Goal: Task Accomplishment & Management: Complete application form

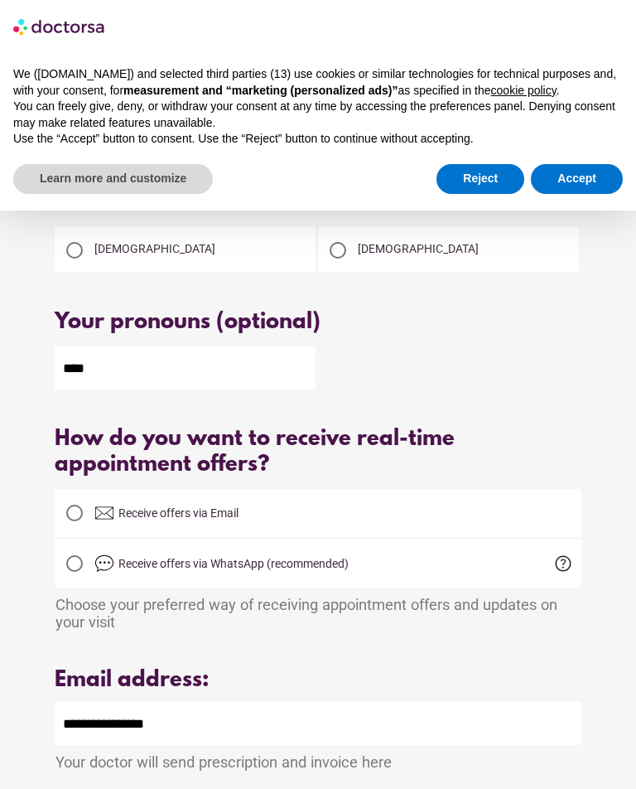
scroll to position [234, 0]
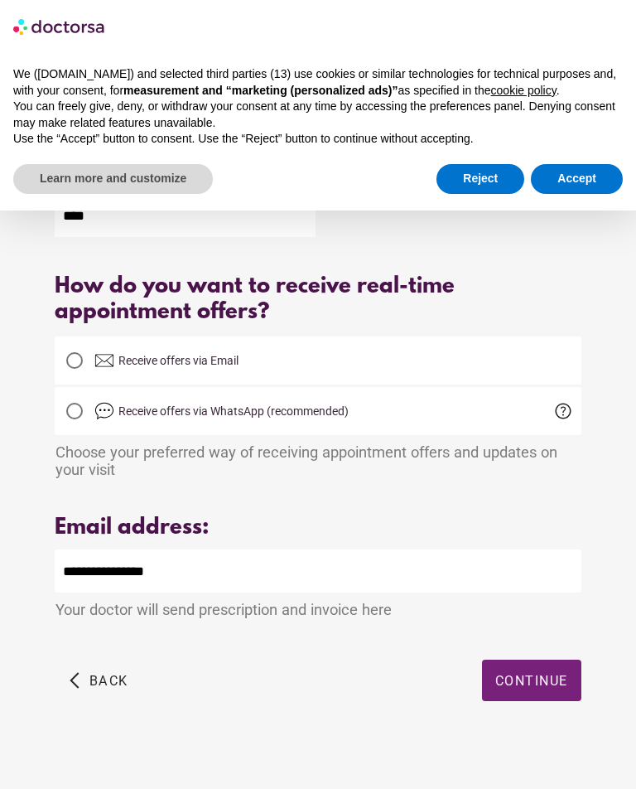
click at [545, 688] on span "Continue" at bounding box center [531, 681] width 73 height 16
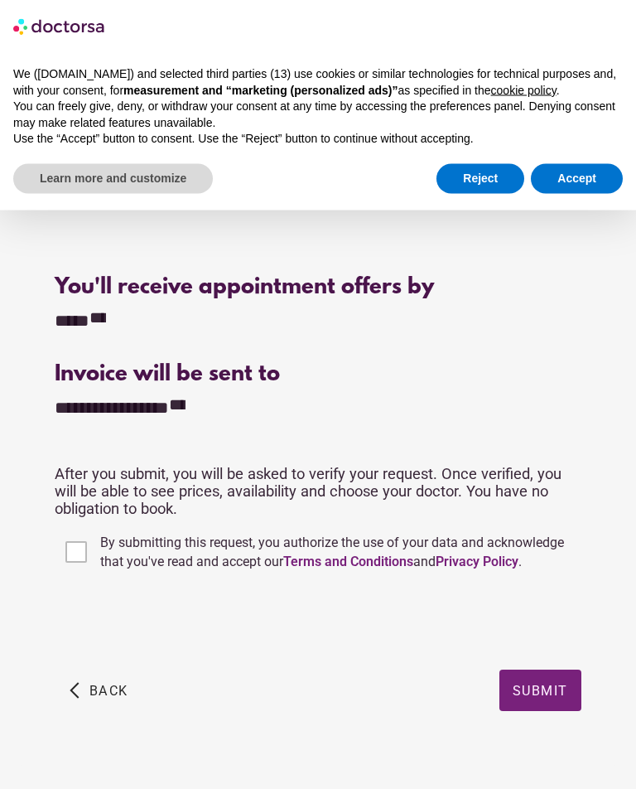
scroll to position [361, 0]
click at [548, 689] on span "Submit" at bounding box center [541, 690] width 56 height 16
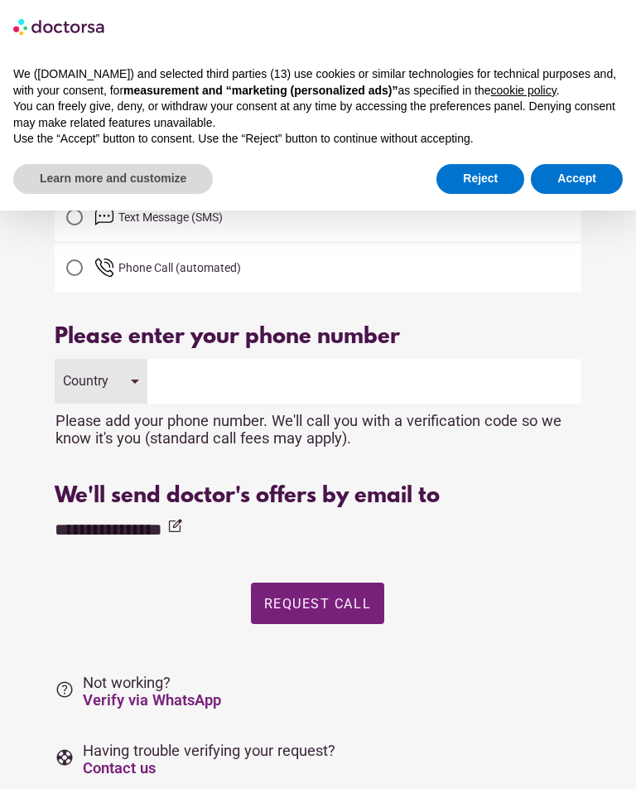
click at [342, 379] on input "tel" at bounding box center [364, 381] width 434 height 45
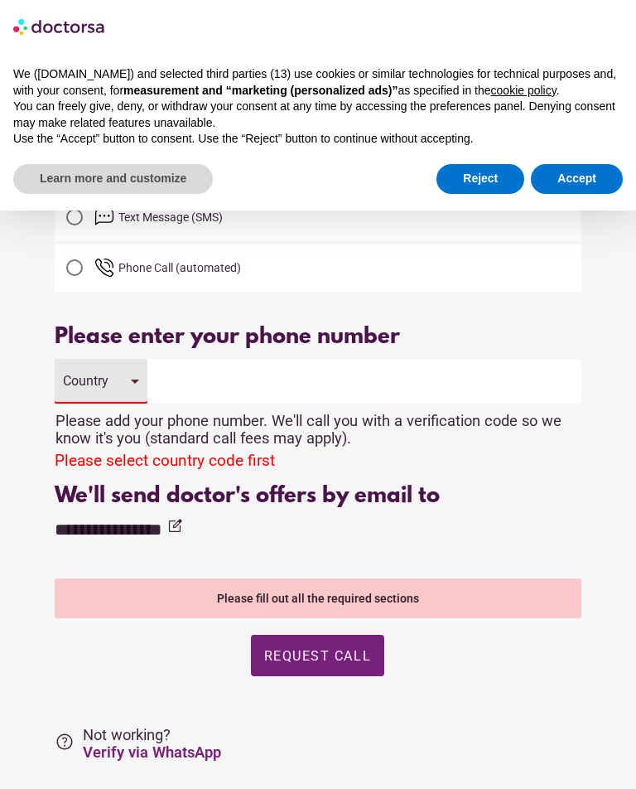
click at [140, 374] on div "Country" at bounding box center [101, 381] width 92 height 45
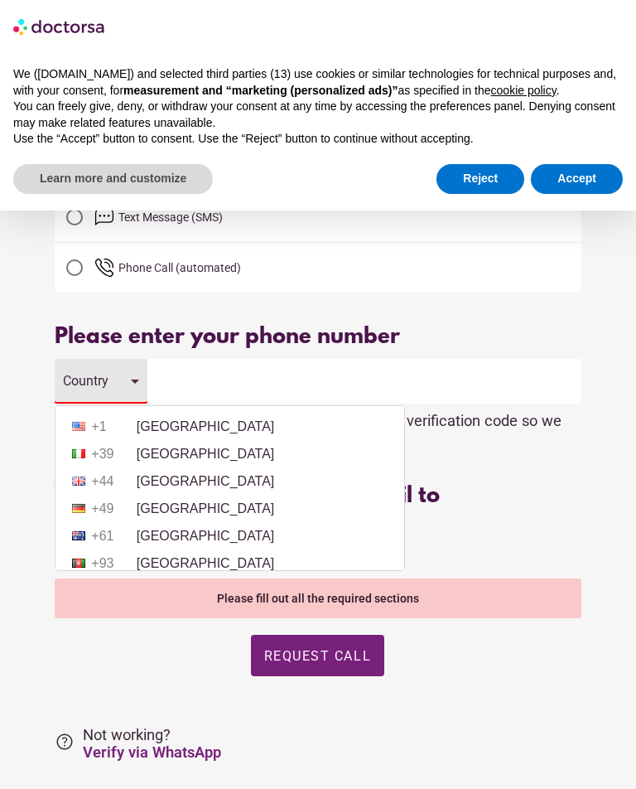
click at [201, 427] on li "+1 [GEOGRAPHIC_DATA]" at bounding box center [230, 426] width 332 height 25
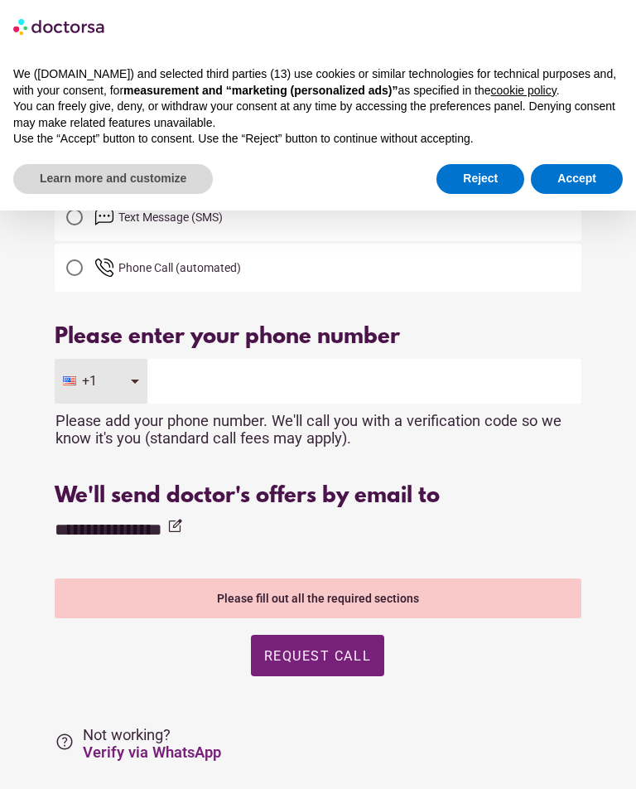
click at [276, 389] on input "tel" at bounding box center [364, 381] width 434 height 45
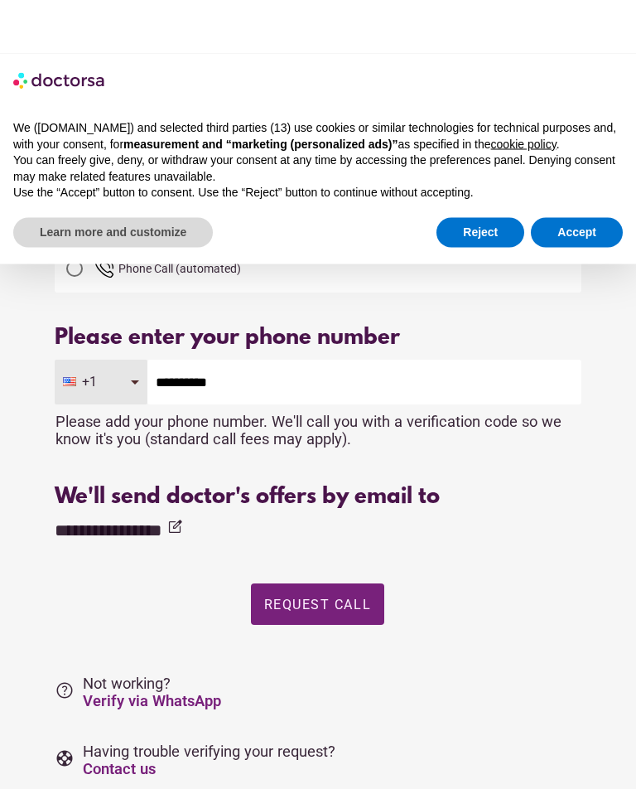
scroll to position [73, 0]
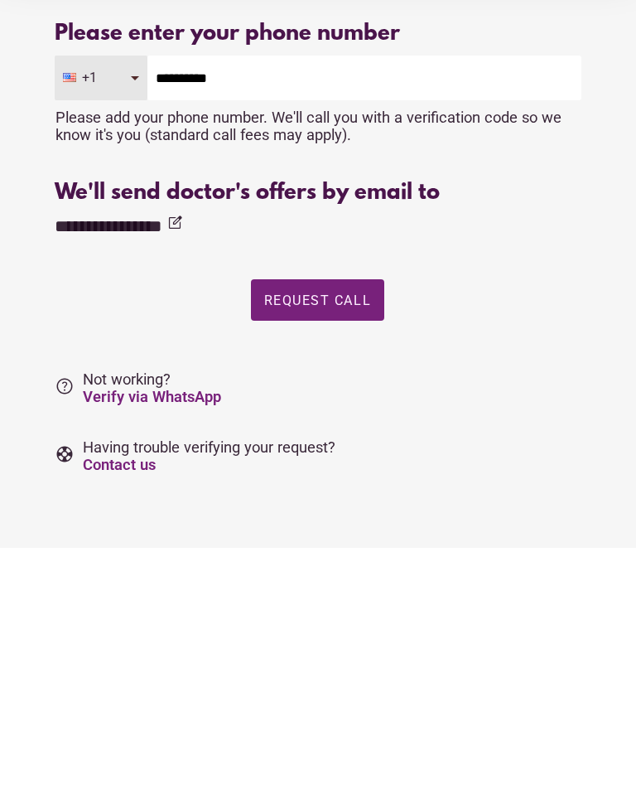
type input "**********"
click at [326, 534] on span "Request Call" at bounding box center [317, 542] width 107 height 16
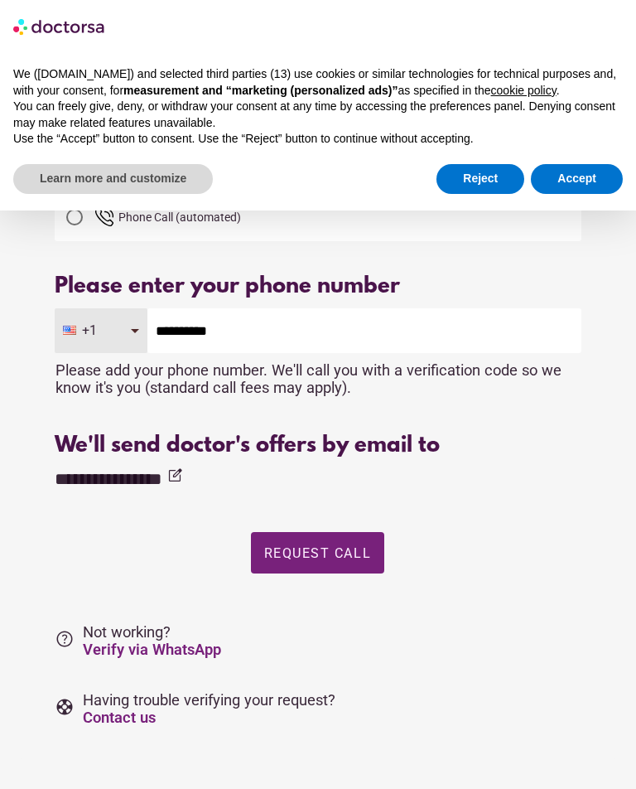
scroll to position [0, 0]
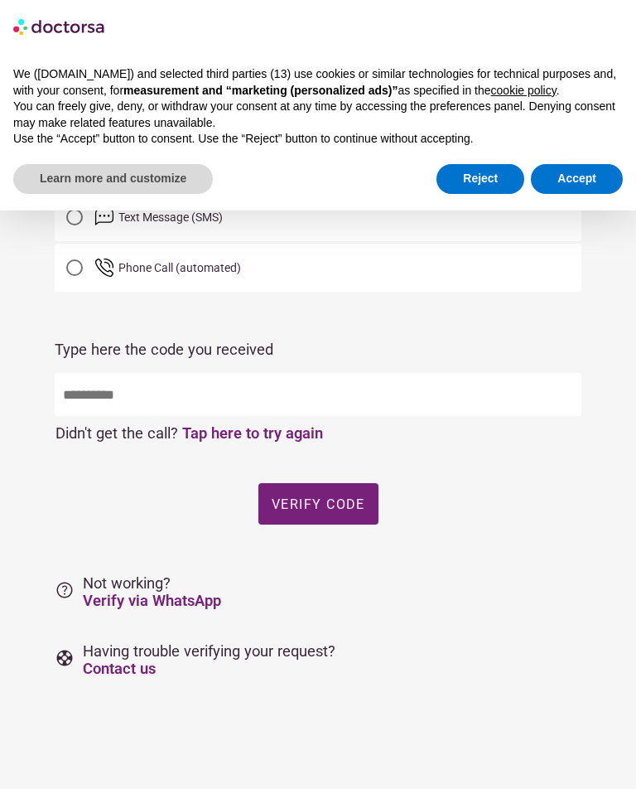
click at [80, 218] on div at bounding box center [74, 217] width 17 height 17
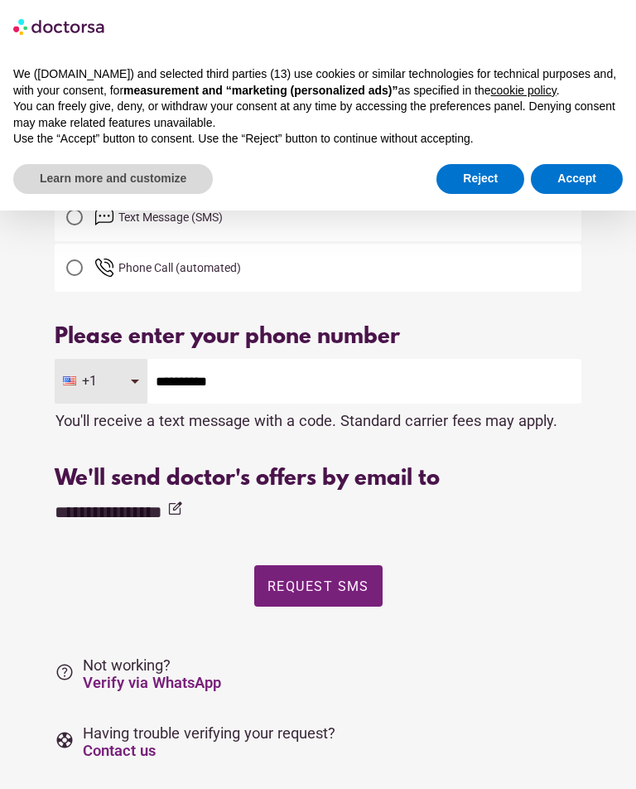
click at [348, 593] on span "Request SMS" at bounding box center [319, 586] width 102 height 16
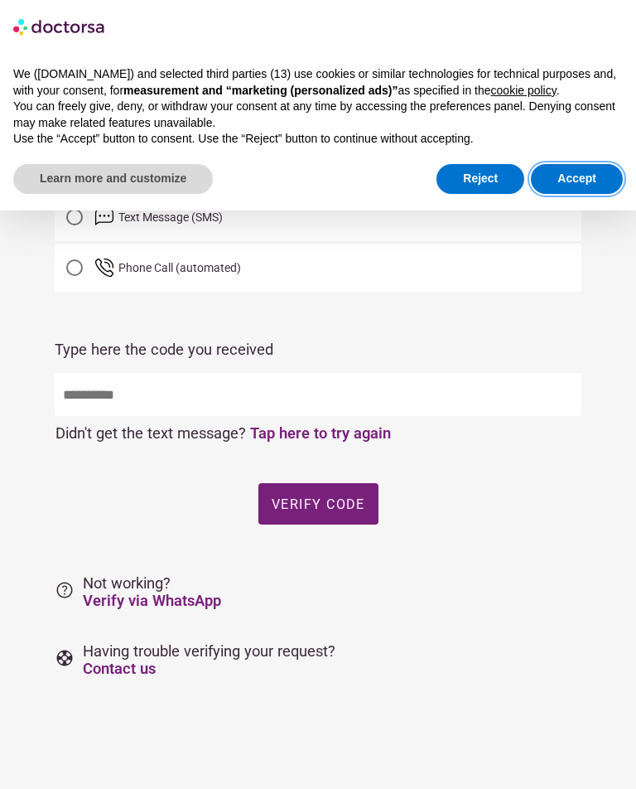
click at [571, 175] on button "Accept" at bounding box center [577, 179] width 92 height 30
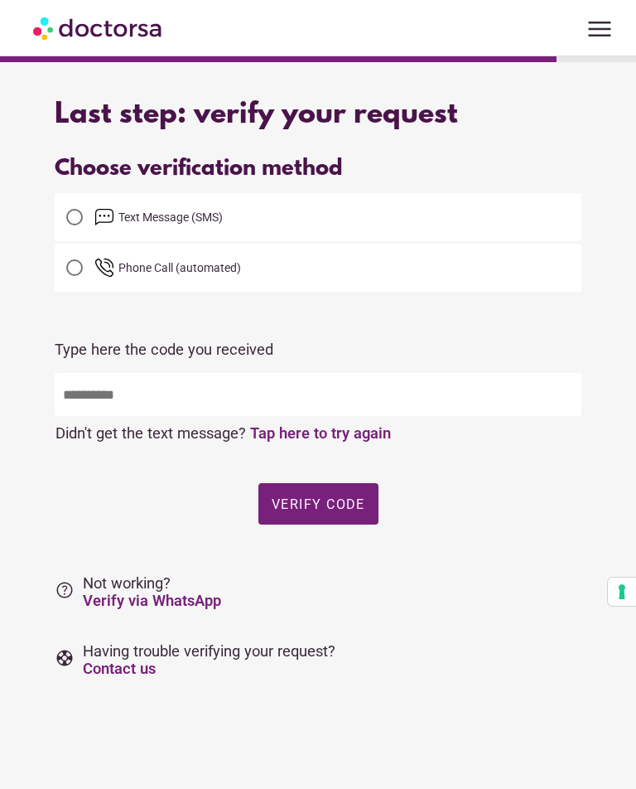
click at [154, 393] on input "text" at bounding box center [318, 394] width 526 height 43
type input "*****"
click at [331, 505] on span "Verify code" at bounding box center [319, 503] width 94 height 16
click at [324, 511] on span "Verify code" at bounding box center [319, 503] width 94 height 16
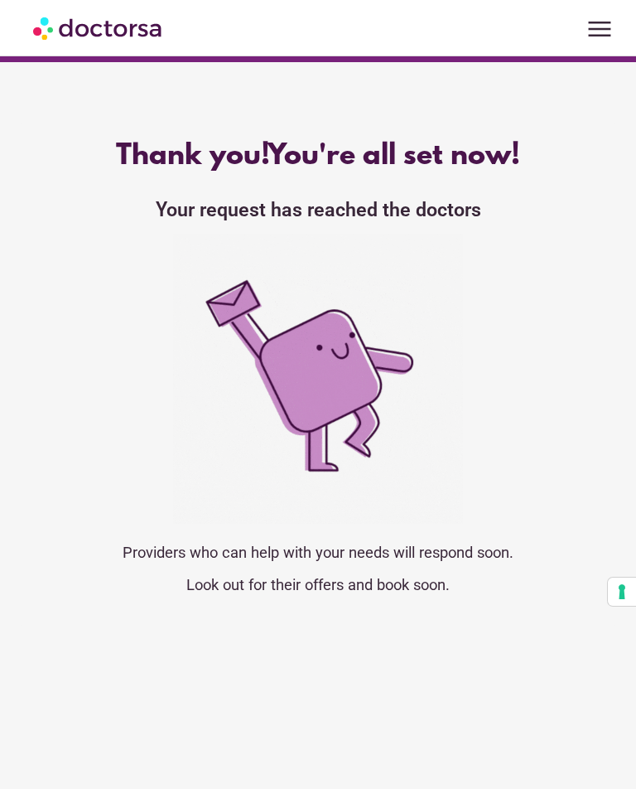
click at [563, 517] on div at bounding box center [318, 381] width 526 height 294
